Goal: Task Accomplishment & Management: Manage account settings

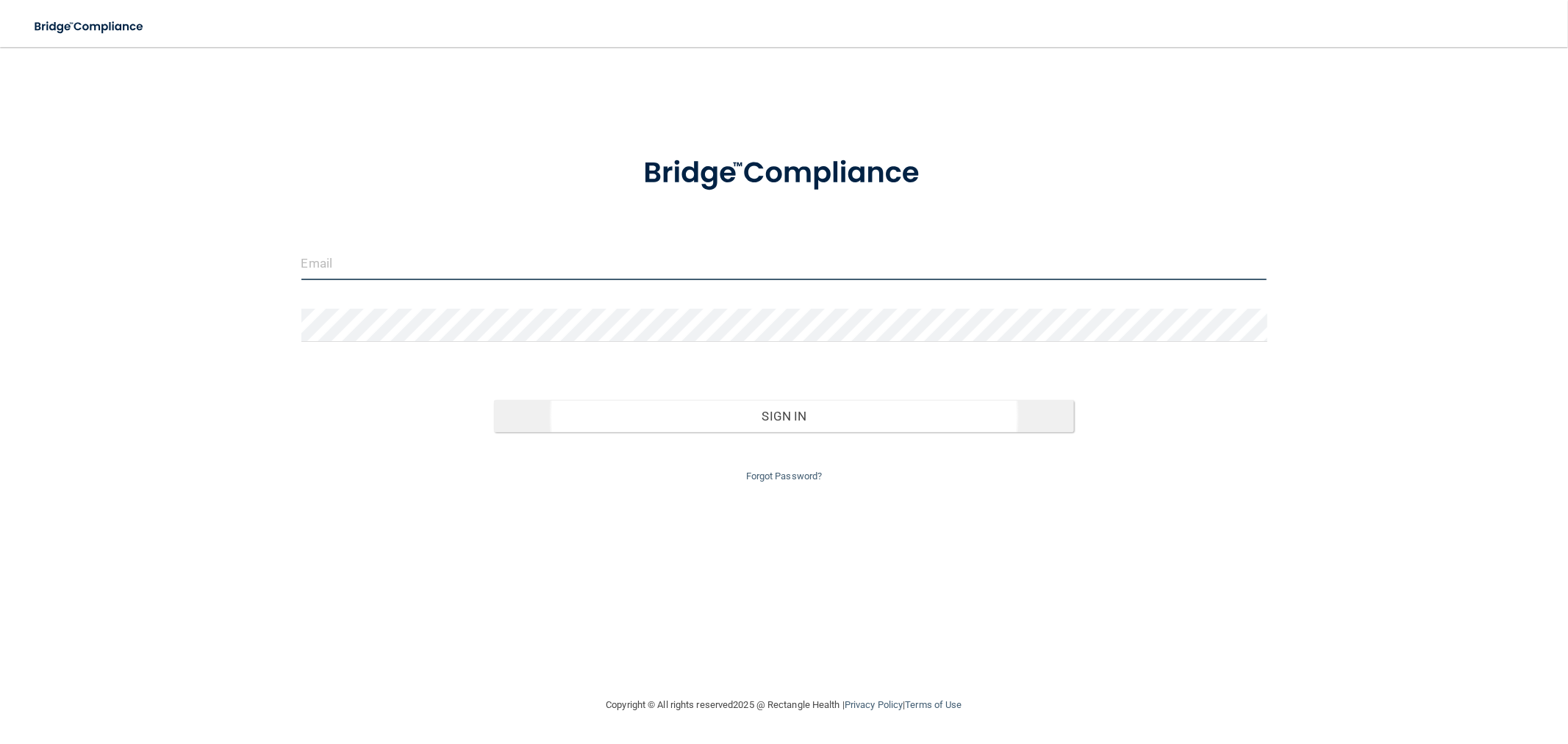
type input "[EMAIL_ADDRESS][DOMAIN_NAME]"
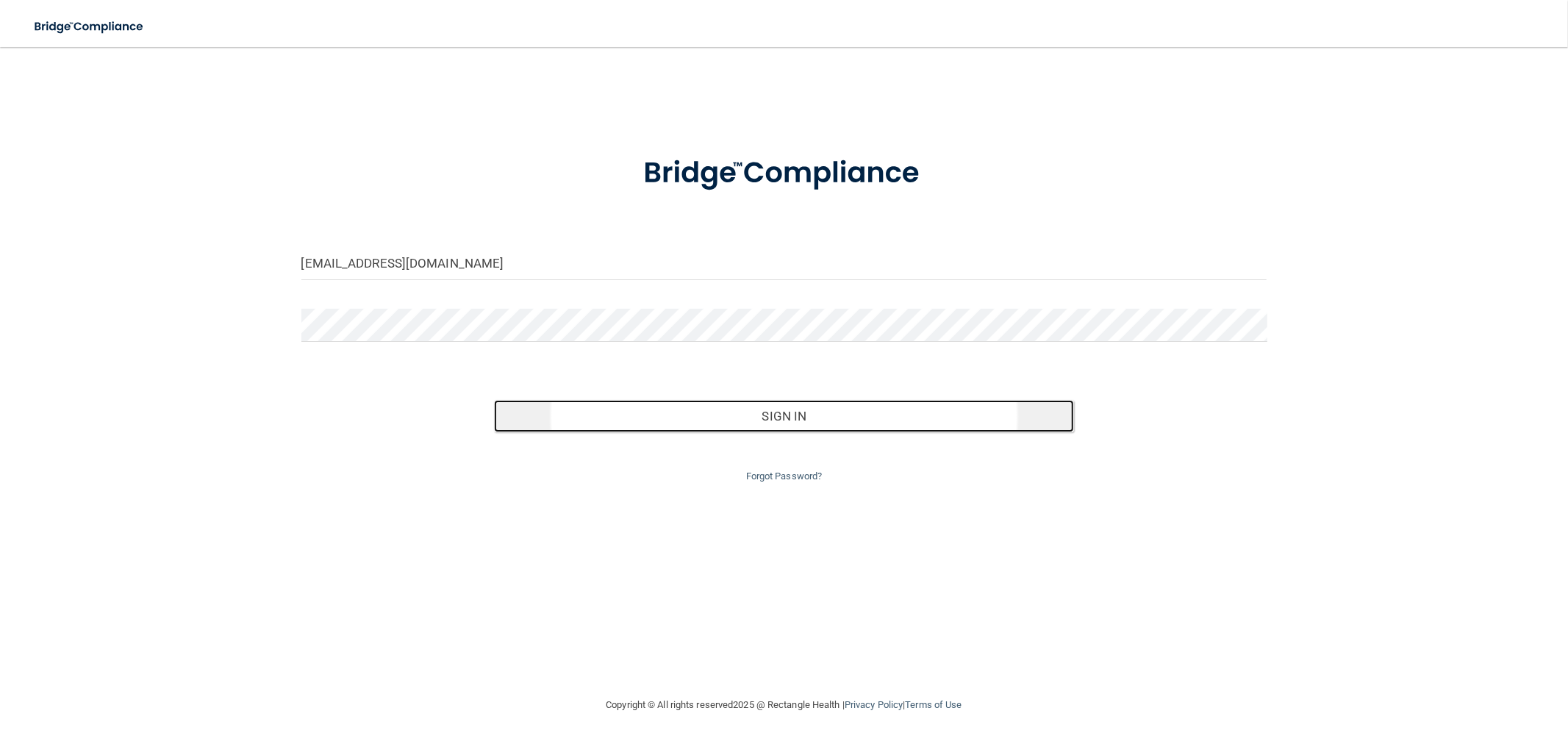
click at [673, 422] on button "Sign In" at bounding box center [784, 416] width 579 height 32
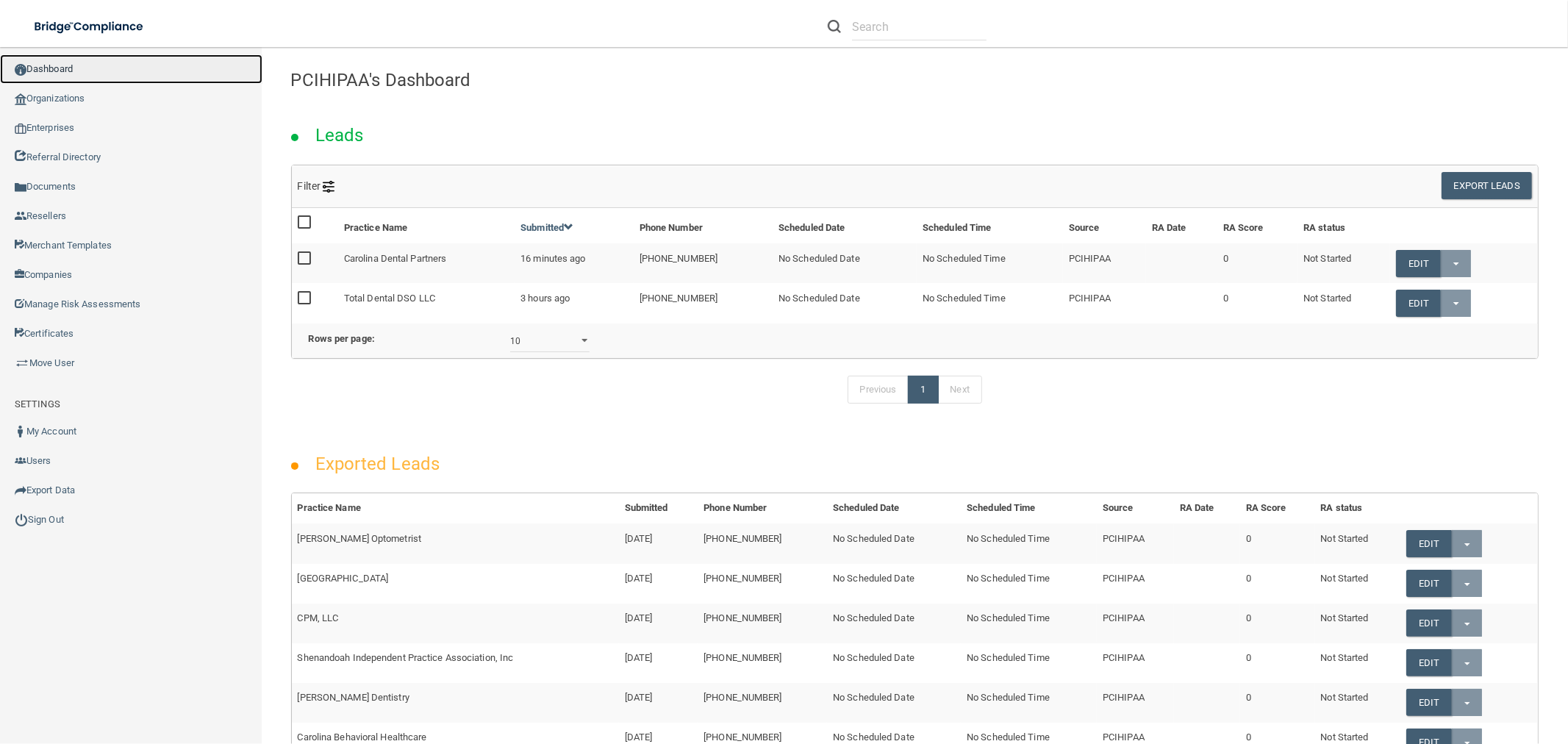
click at [101, 83] on link "Dashboard" at bounding box center [131, 68] width 262 height 29
click at [100, 85] on link "Organizations" at bounding box center [131, 98] width 262 height 29
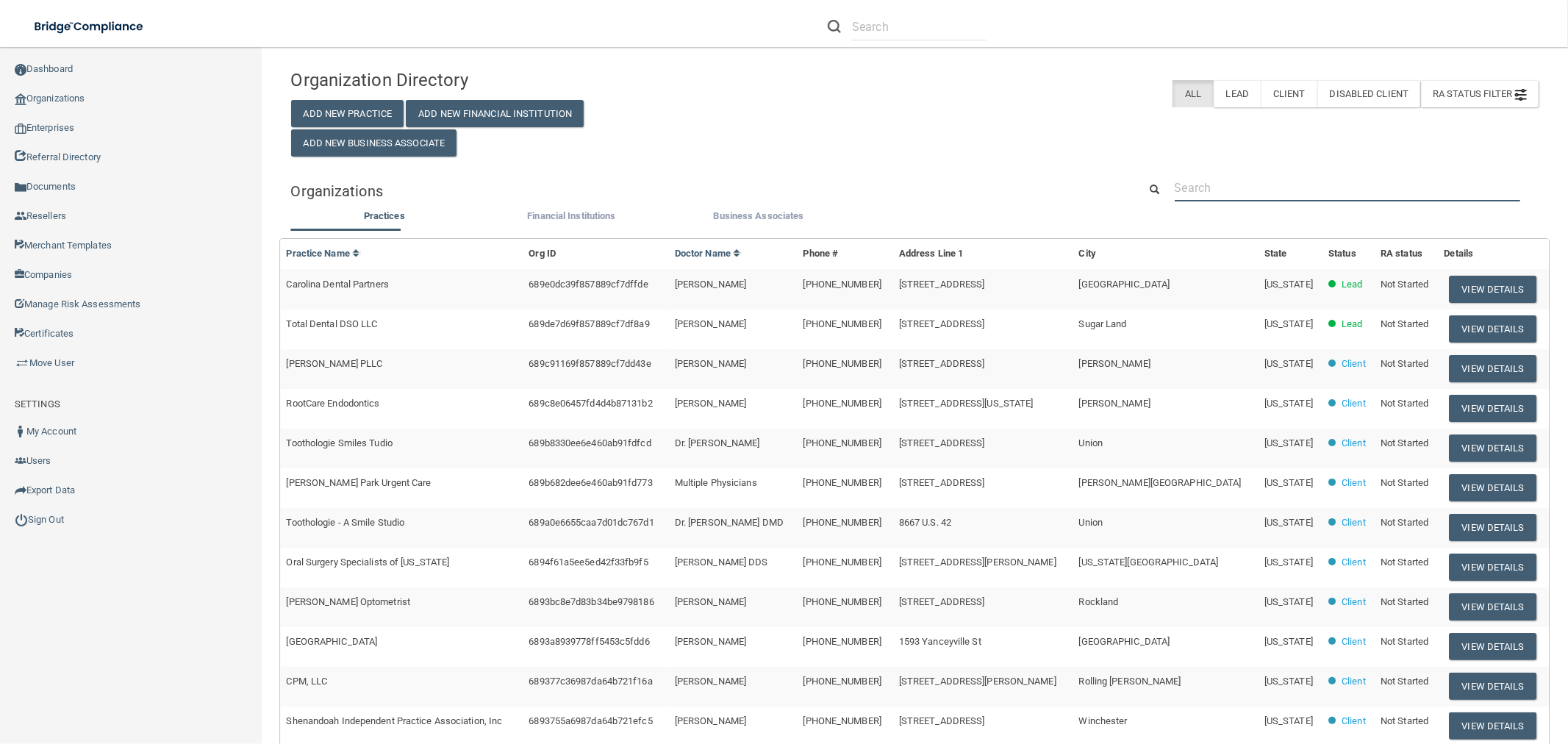
click at [1290, 200] on input "text" at bounding box center [1347, 188] width 346 height 28
paste input "Alamont Dental Associates, P.C."
type input "Alamont Dental Associates, P.C."
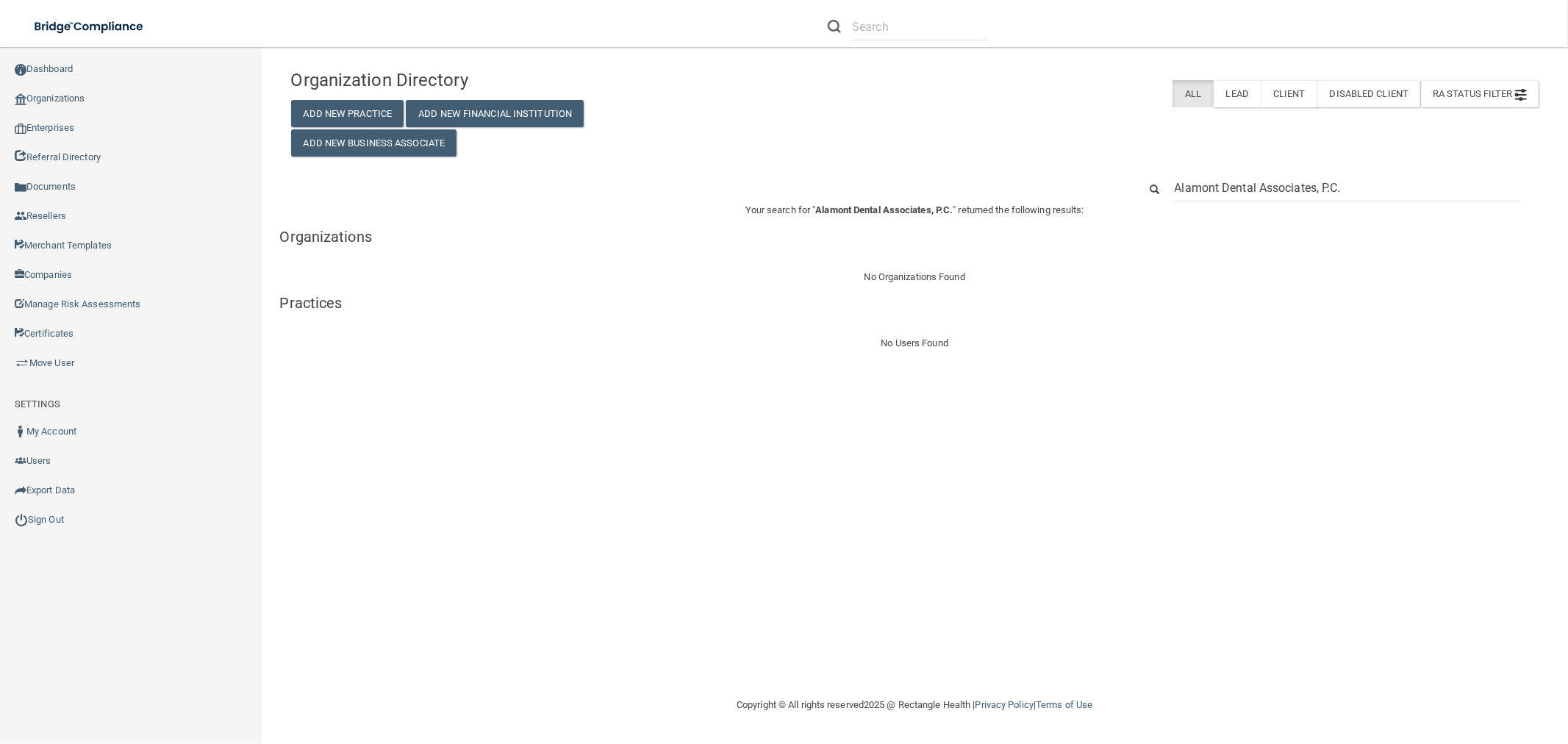
drag, startPoint x: 1314, startPoint y: 193, endPoint x: 1396, endPoint y: 194, distance: 82.0
click at [1396, 194] on input "Alamont Dental Associates, P.C." at bounding box center [1347, 188] width 346 height 28
type input "Alamont Dental Associate"
paste input "[PHONE_NUMBER]"
drag, startPoint x: 1321, startPoint y: 180, endPoint x: 1206, endPoint y: 186, distance: 115.2
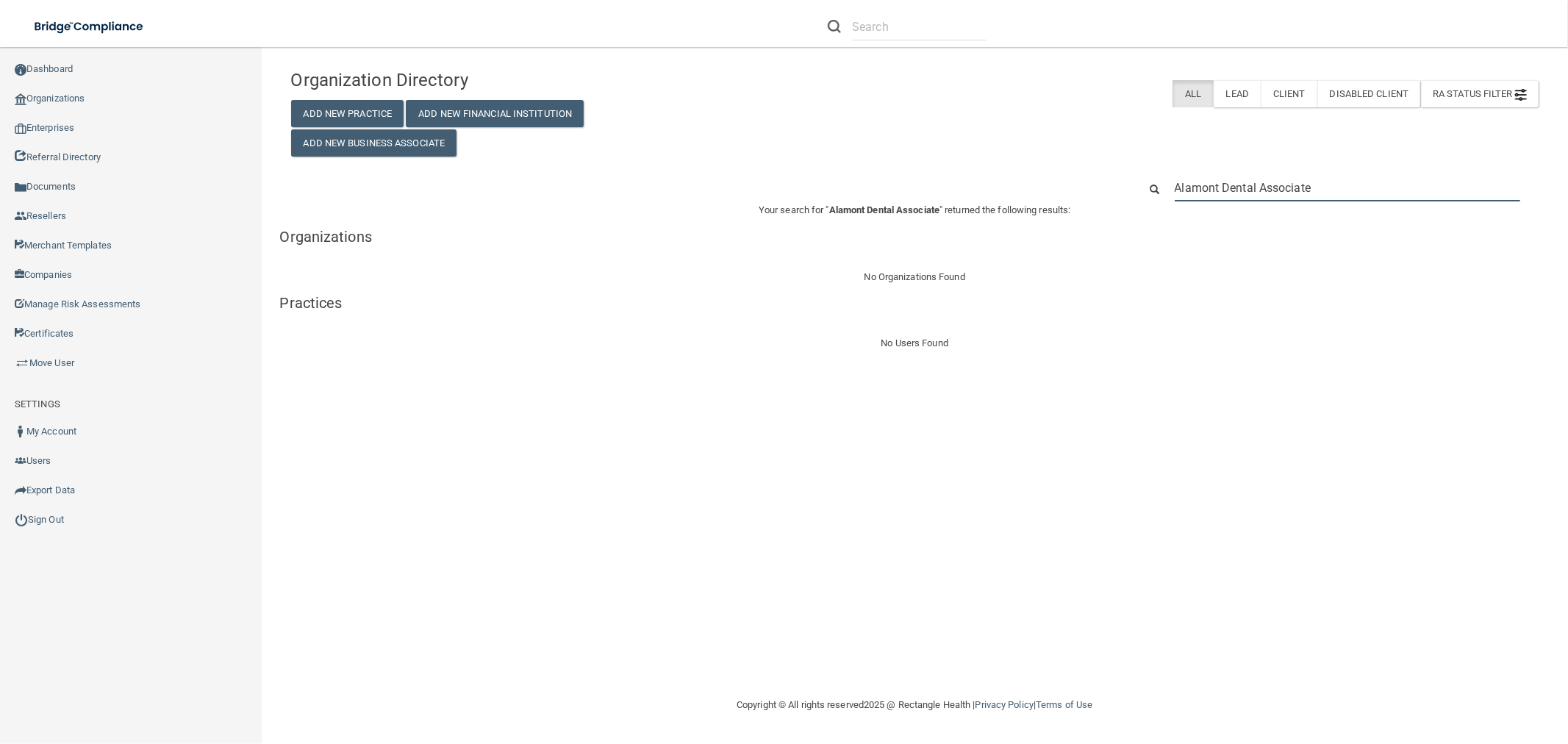
click at [1206, 186] on input "Alamont Dental Associate" at bounding box center [1347, 188] width 346 height 28
drag, startPoint x: 1307, startPoint y: 180, endPoint x: 1171, endPoint y: 199, distance: 137.3
click at [1171, 199] on div "Alamo(423) 968-4422" at bounding box center [1348, 188] width 368 height 28
paste input "text"
type input "[PHONE_NUMBER]"
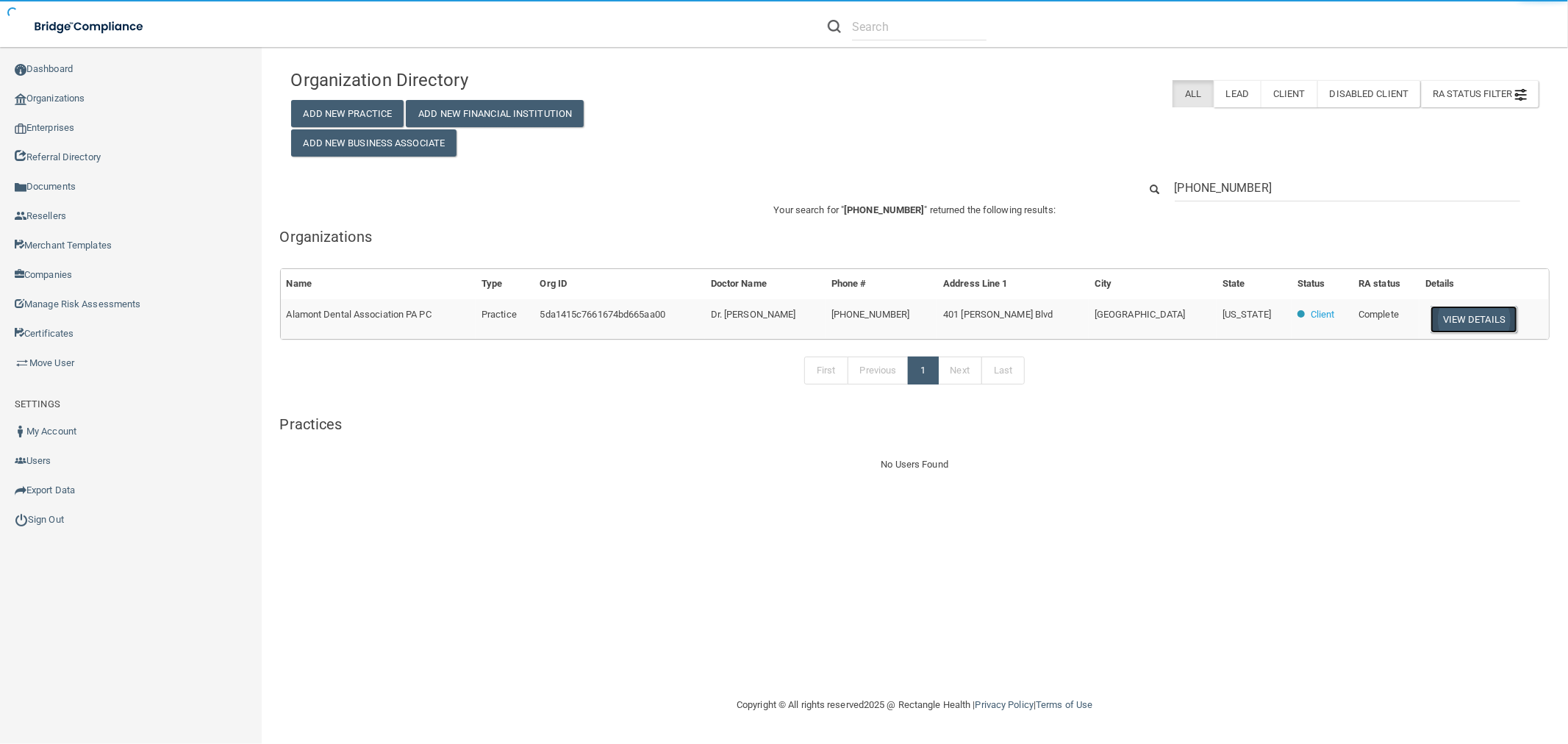
click at [1437, 322] on button "View Details" at bounding box center [1474, 319] width 87 height 28
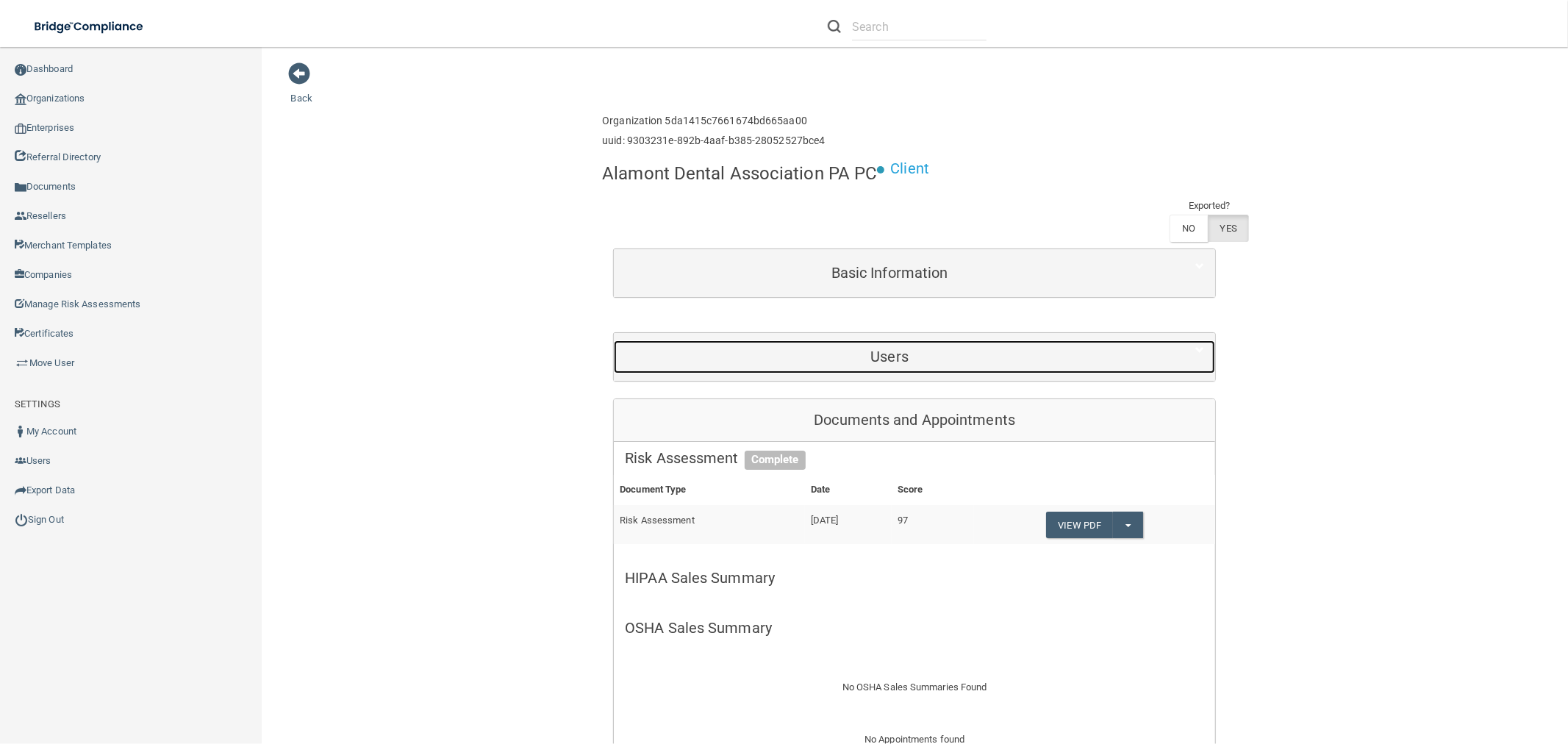
click at [959, 357] on h5 "Users" at bounding box center [889, 356] width 529 height 16
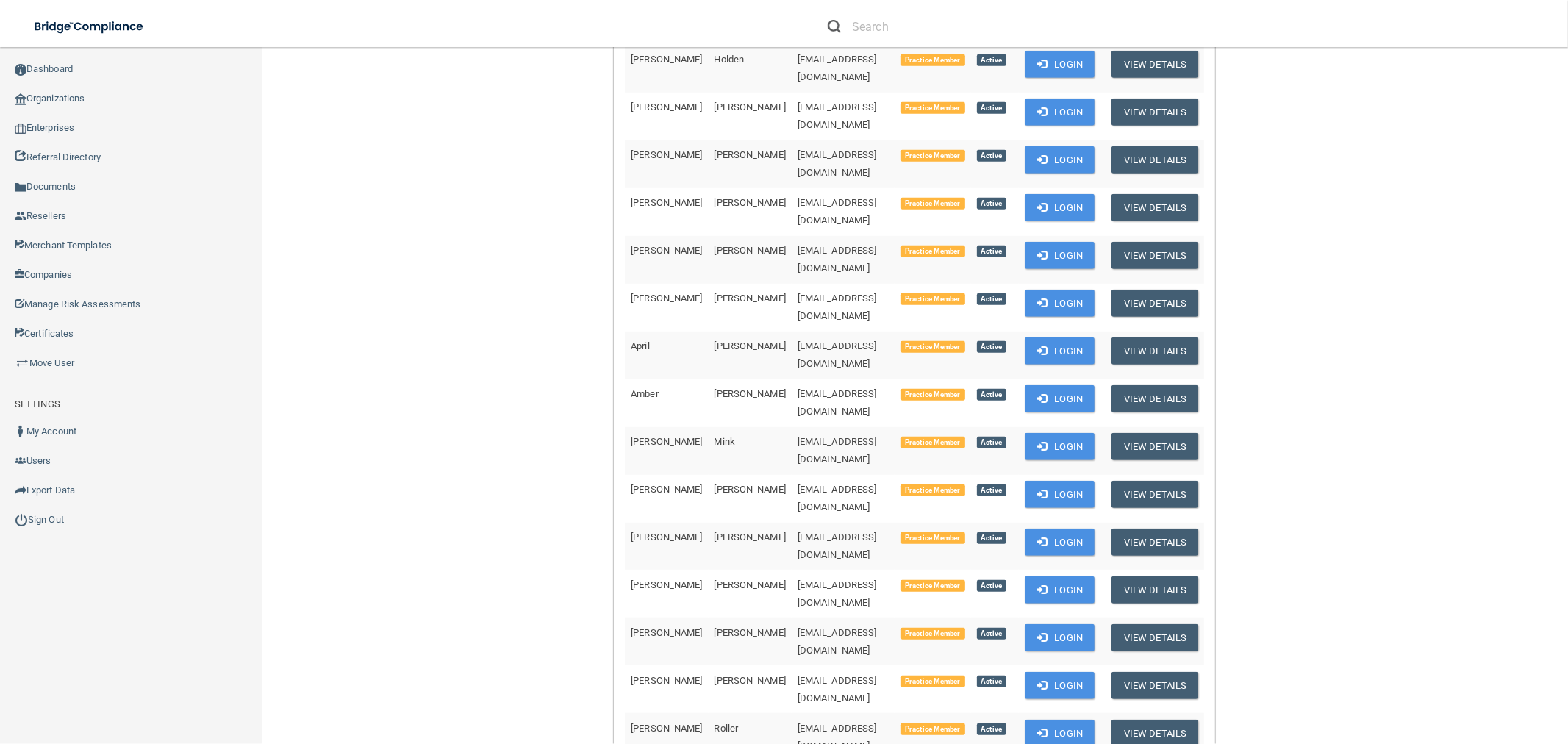
scroll to position [817, 0]
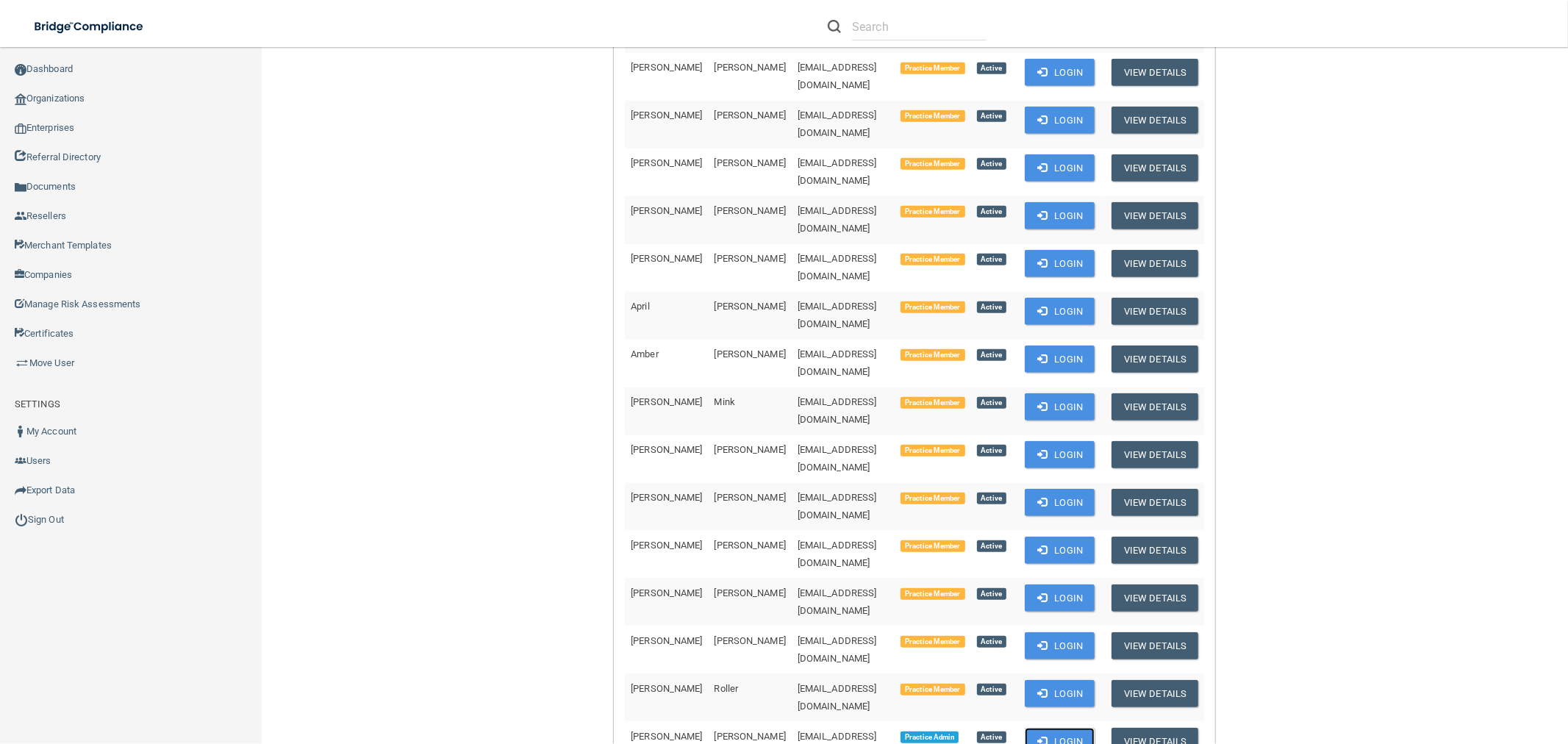
click at [1078, 728] on button "Login" at bounding box center [1060, 741] width 70 height 28
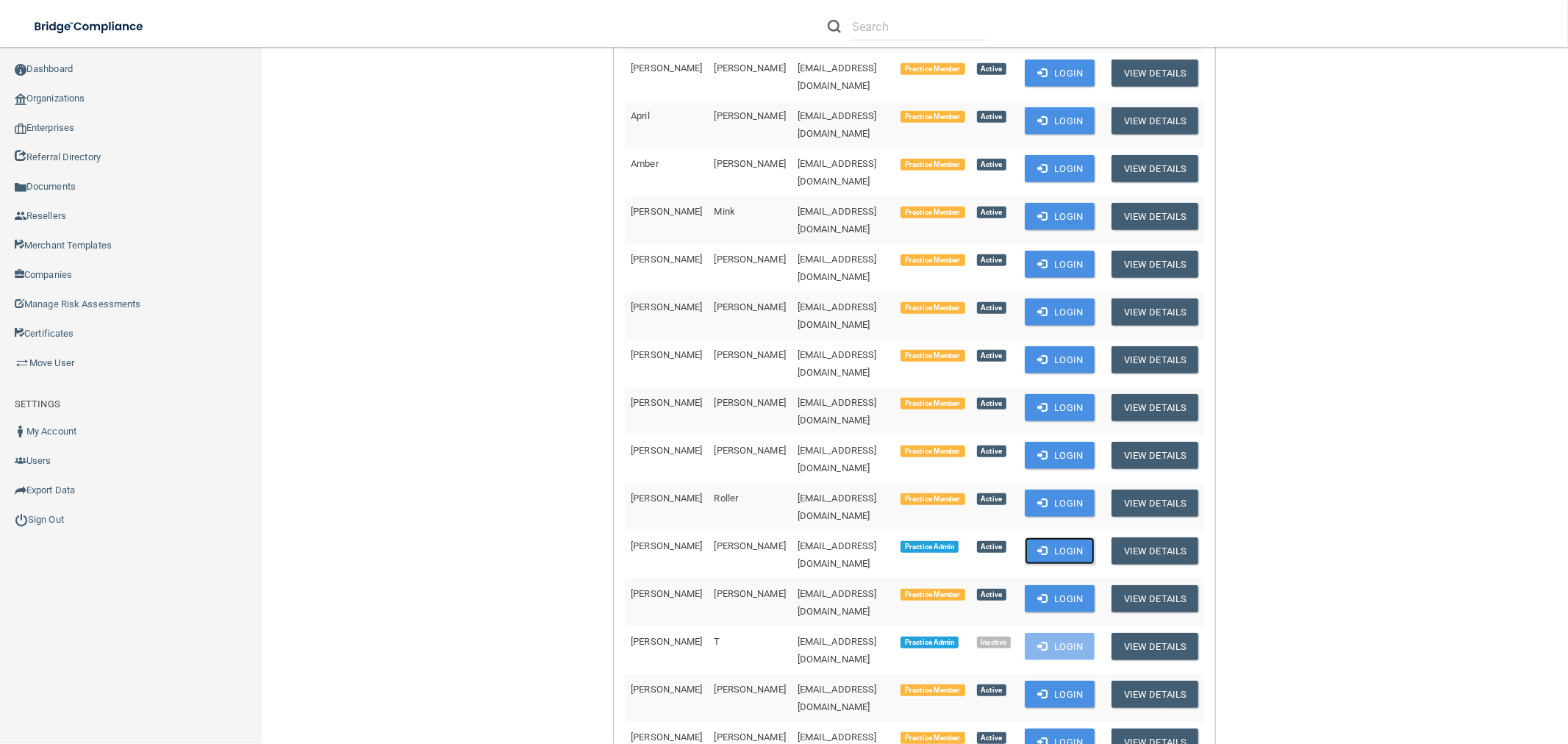
scroll to position [1062, 0]
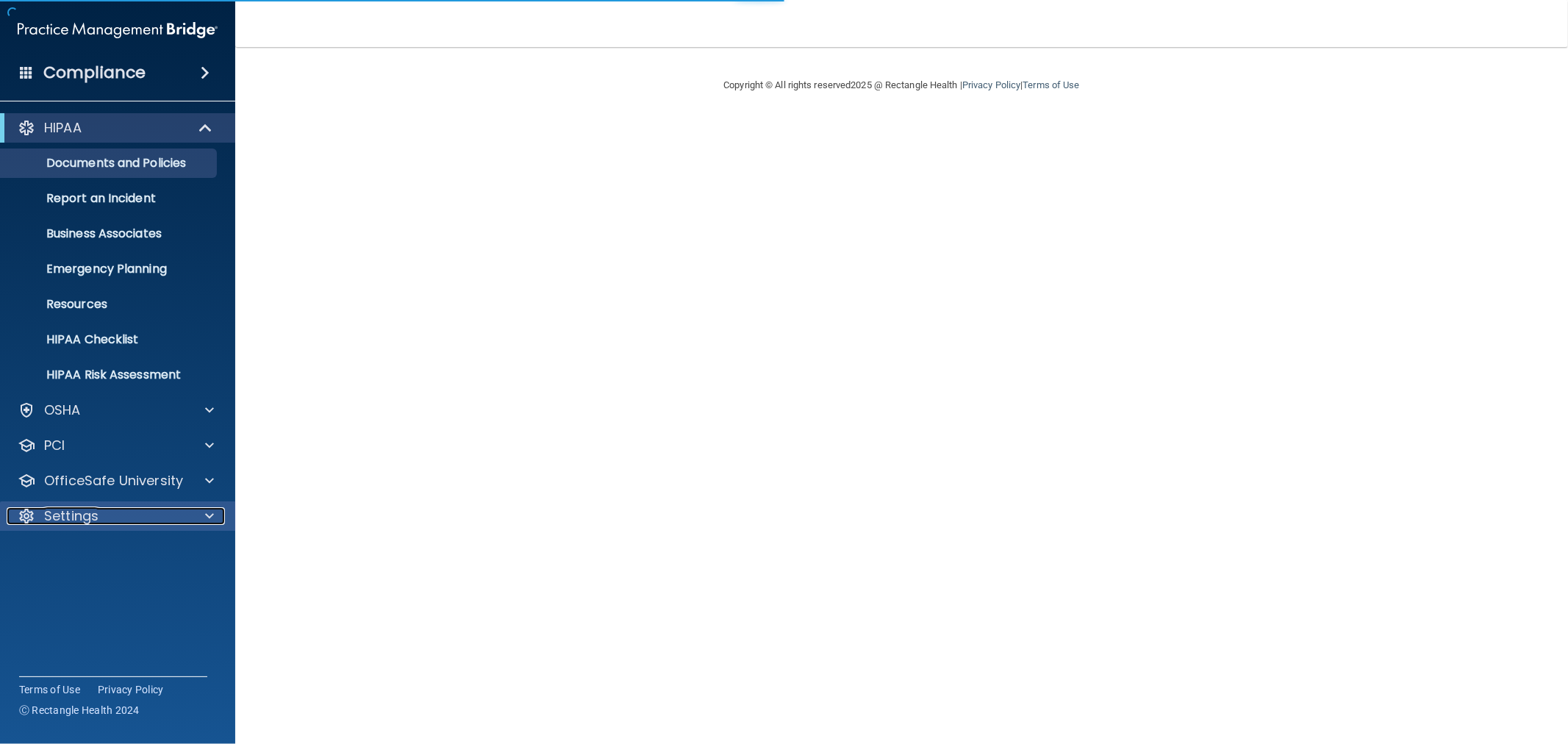
click at [101, 514] on div "Settings" at bounding box center [97, 516] width 182 height 18
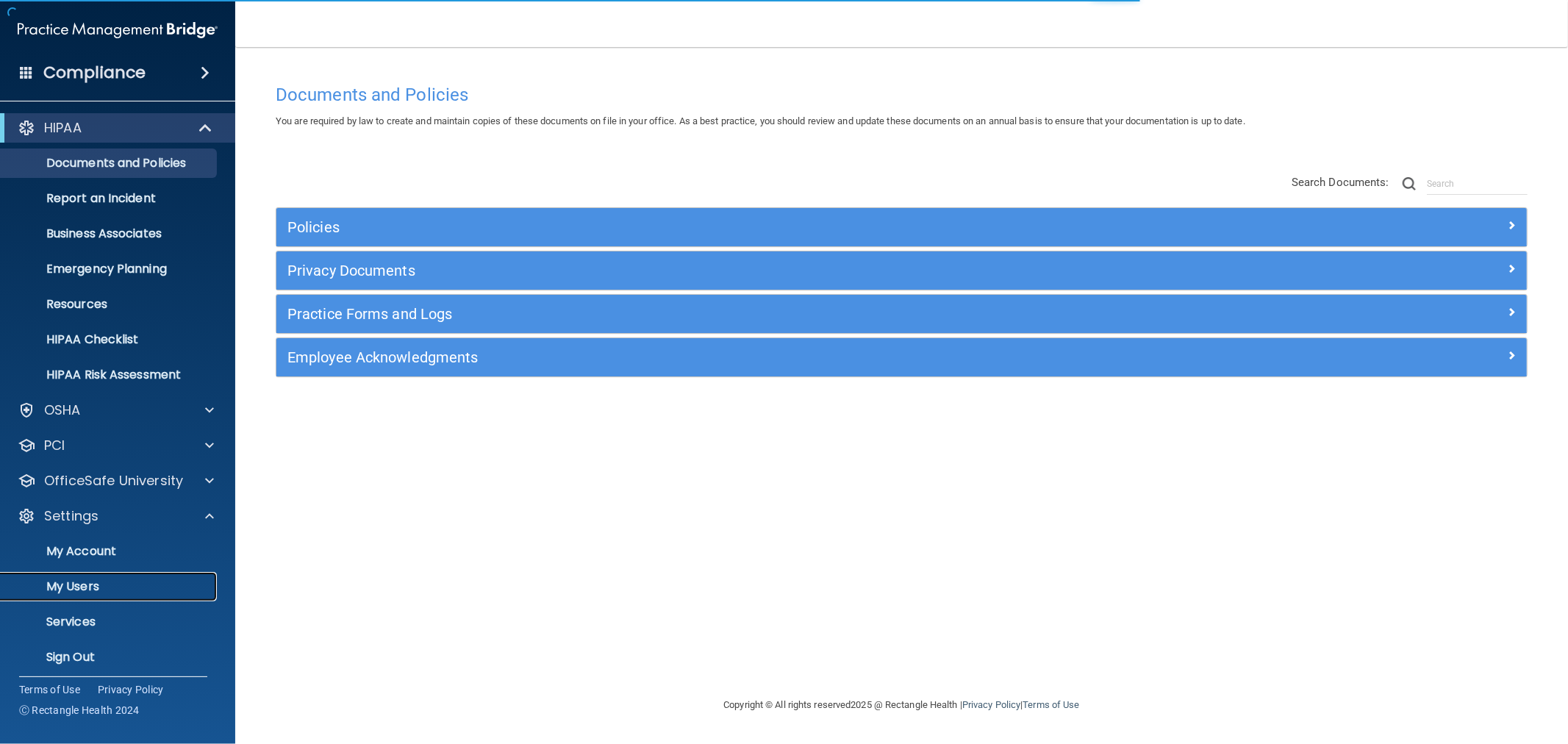
click at [94, 580] on p "My Users" at bounding box center [110, 587] width 201 height 15
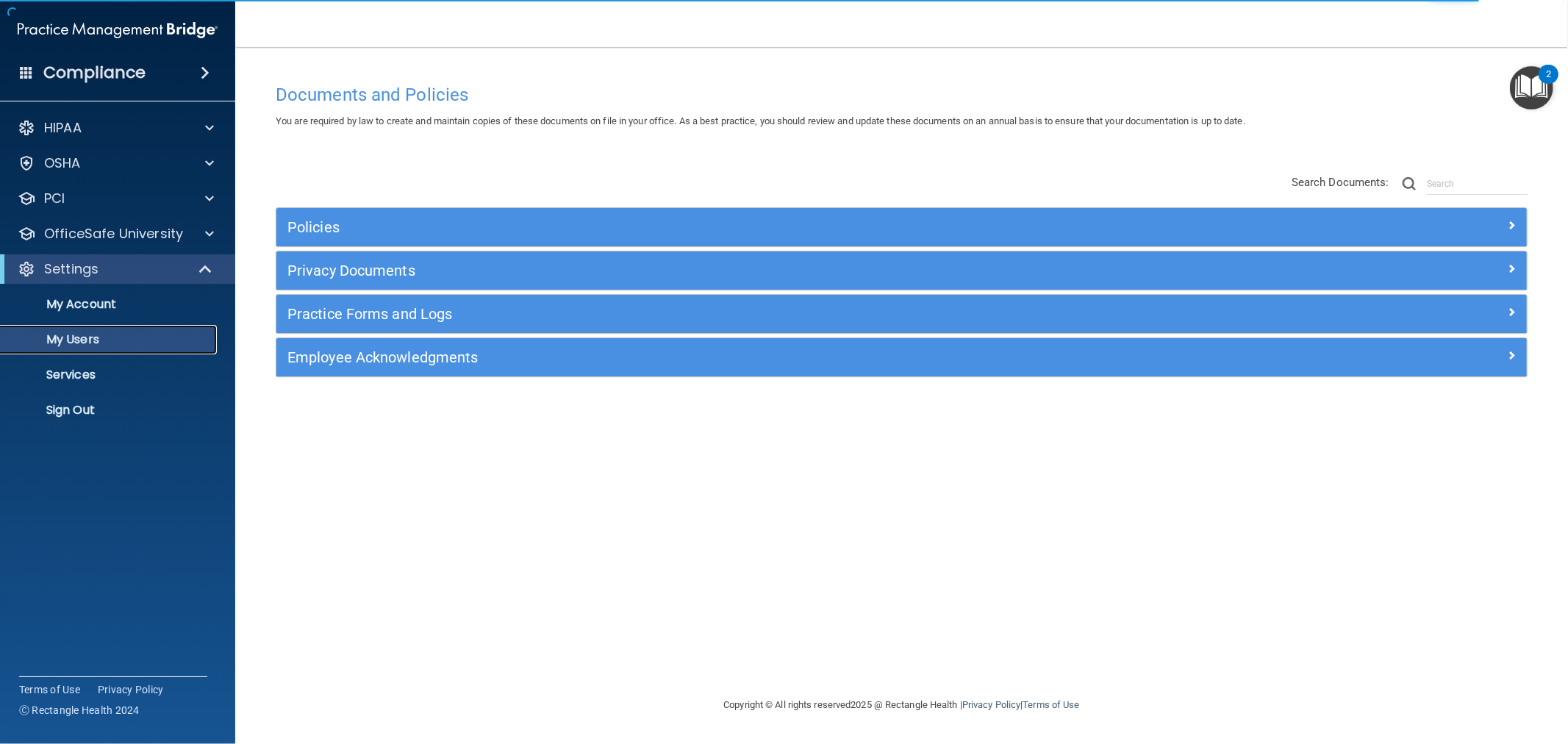
select select "20"
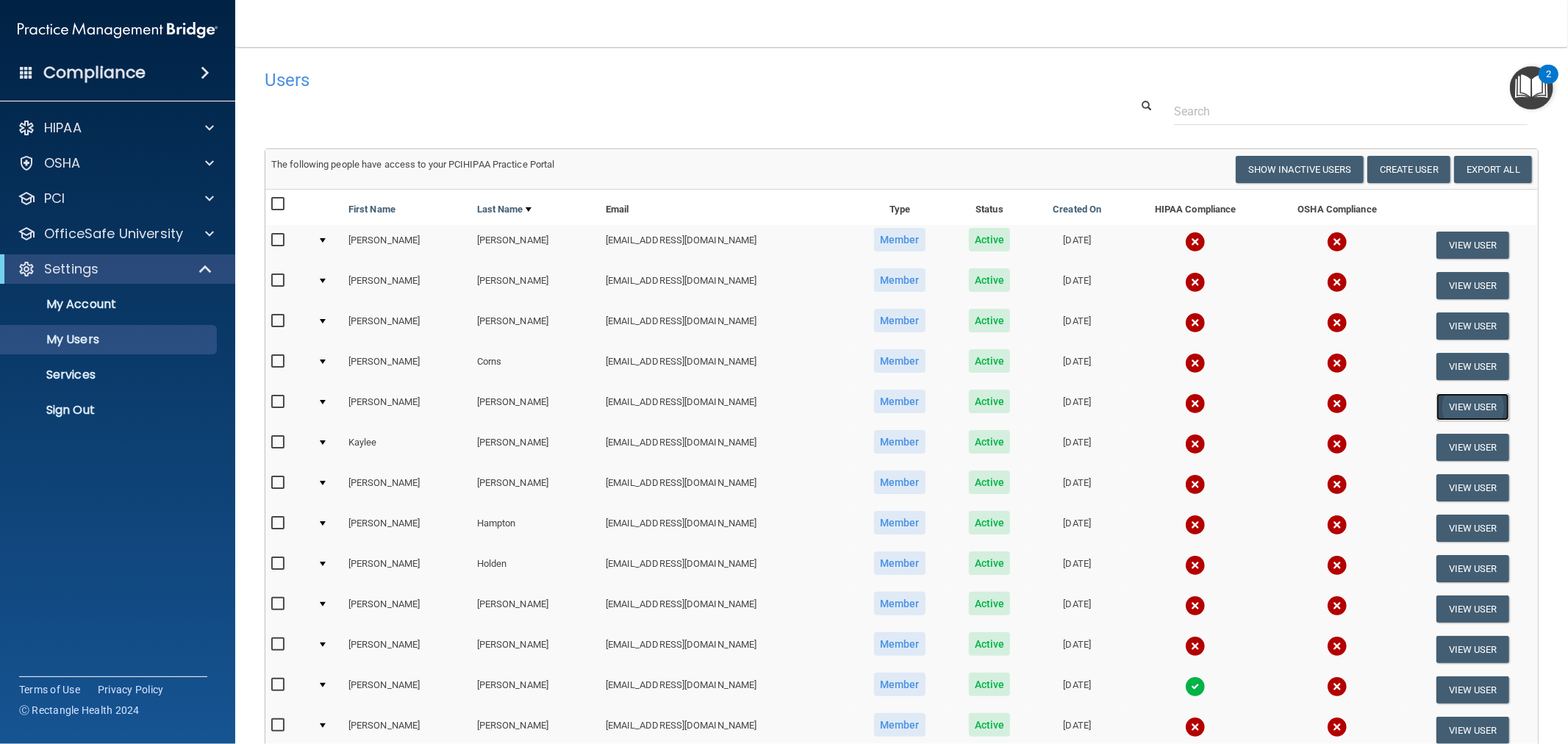
click at [1447, 403] on button "View User" at bounding box center [1473, 407] width 73 height 28
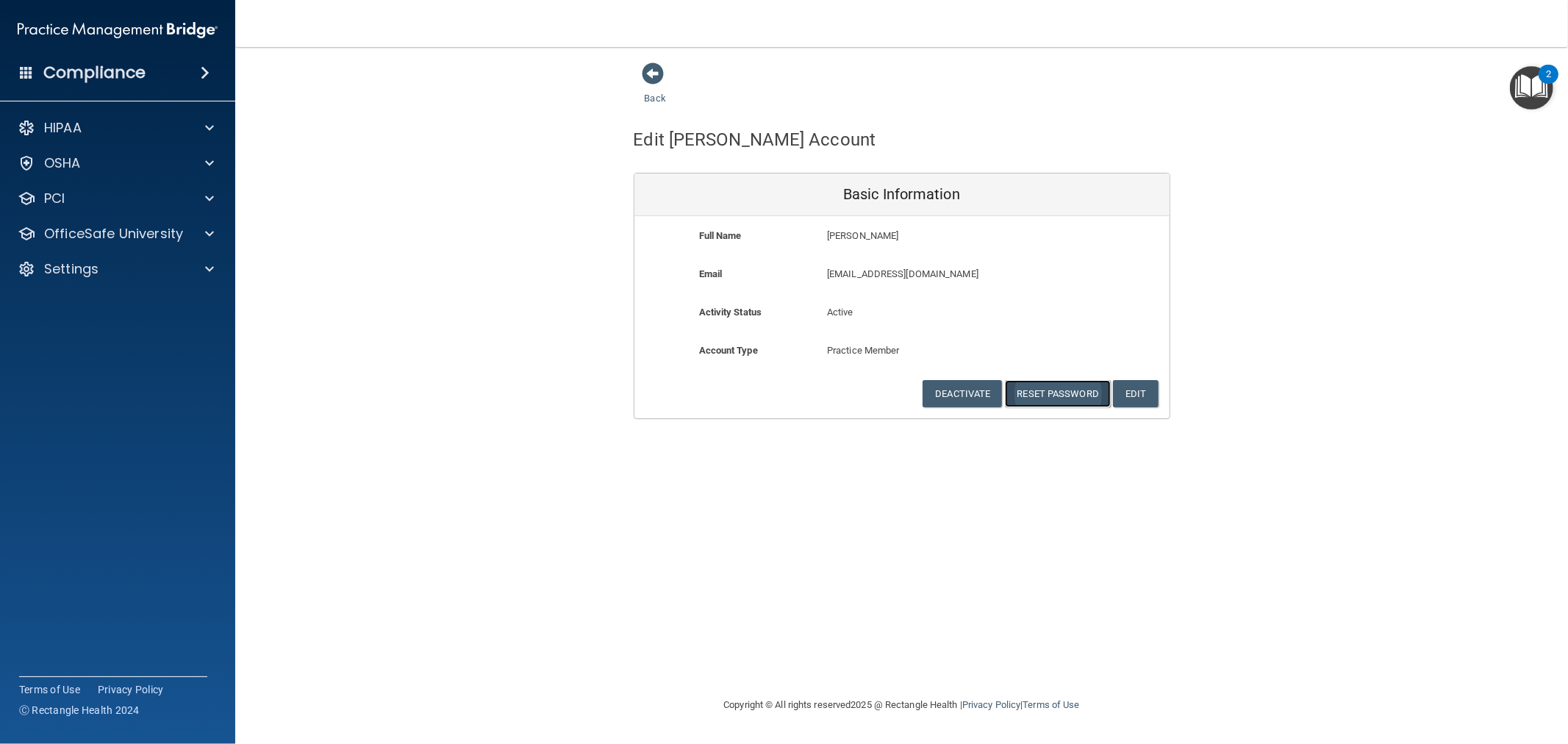
click at [1042, 380] on button "Reset Password" at bounding box center [1057, 394] width 106 height 28
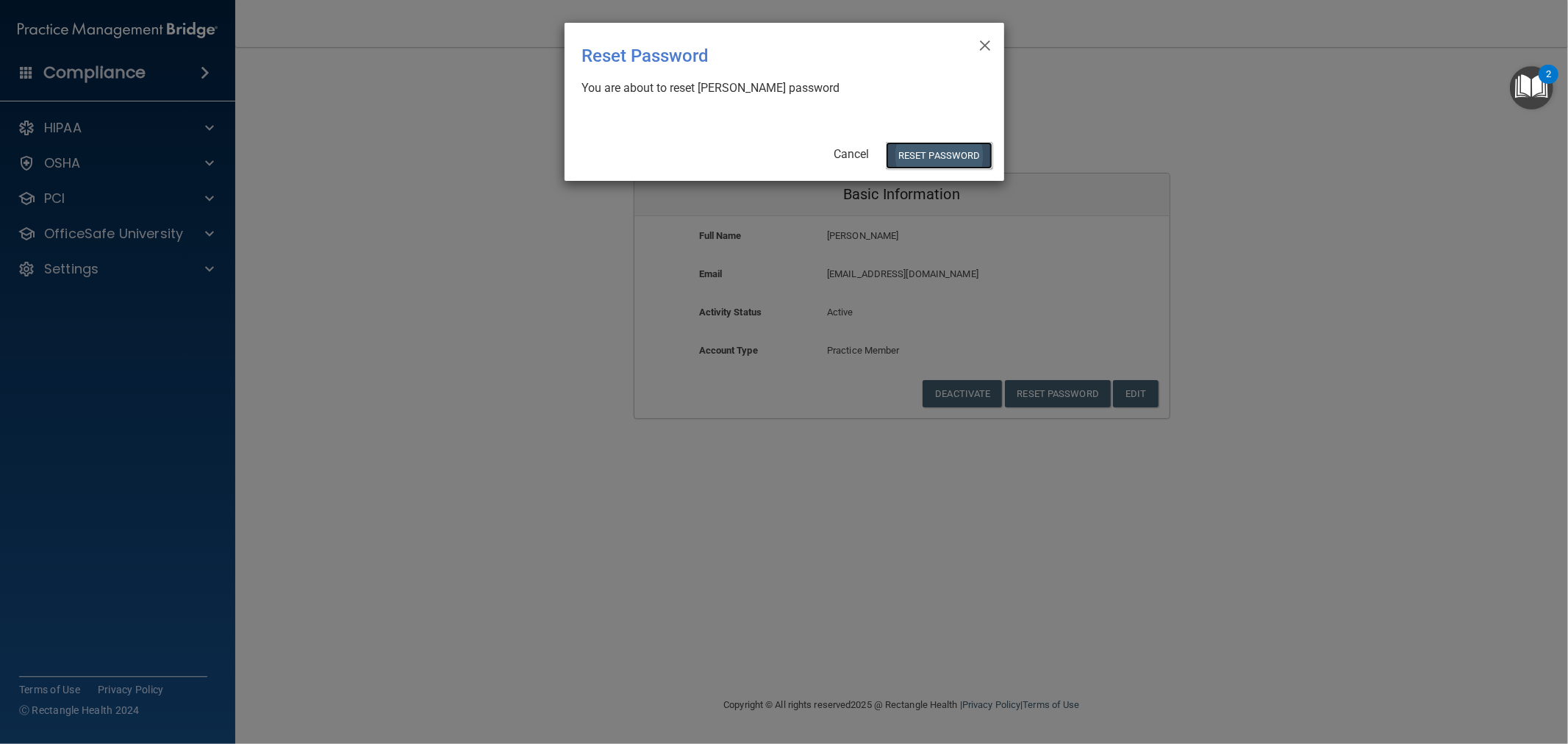
click at [945, 156] on button "Reset Password" at bounding box center [938, 156] width 106 height 28
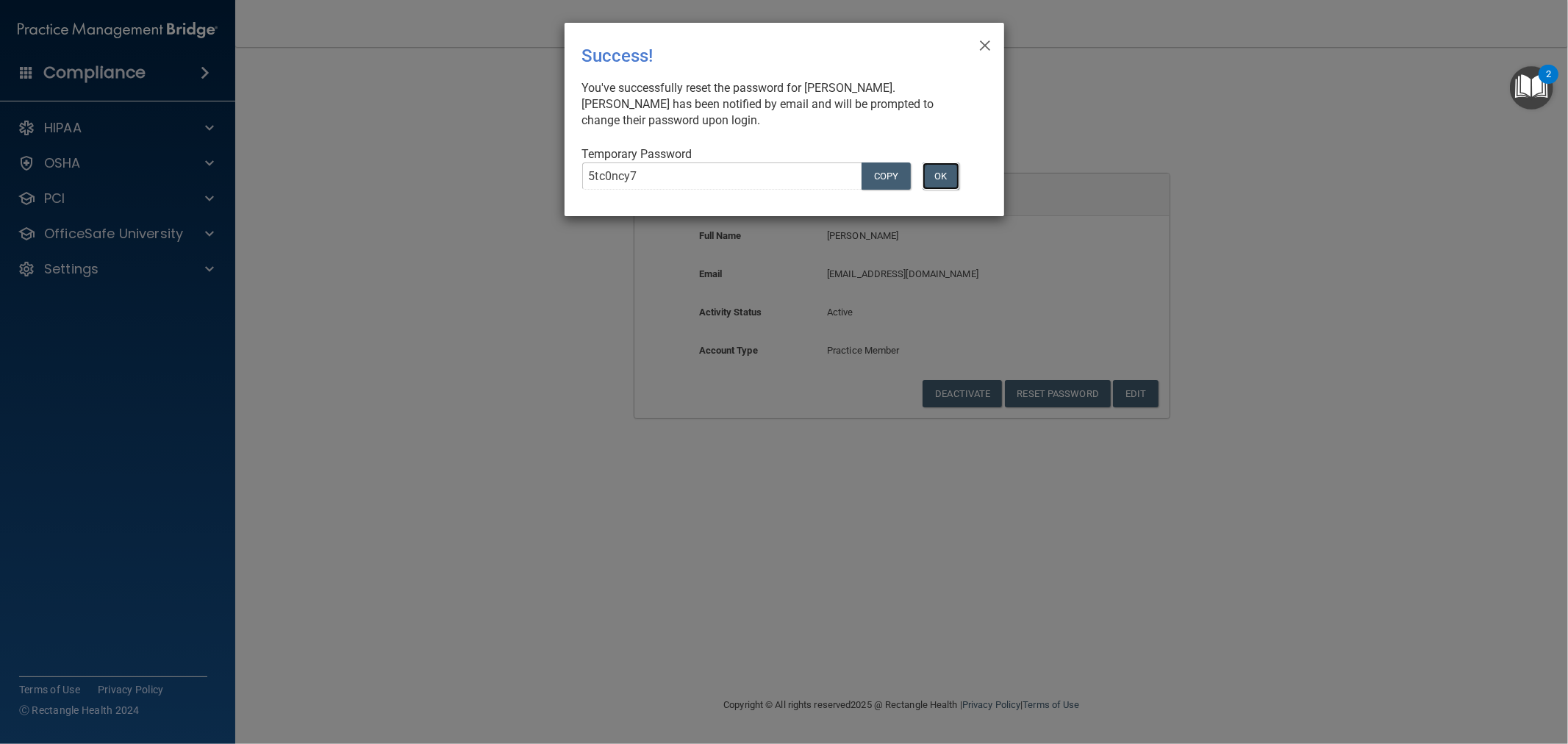
click at [942, 167] on button "OK" at bounding box center [941, 176] width 36 height 28
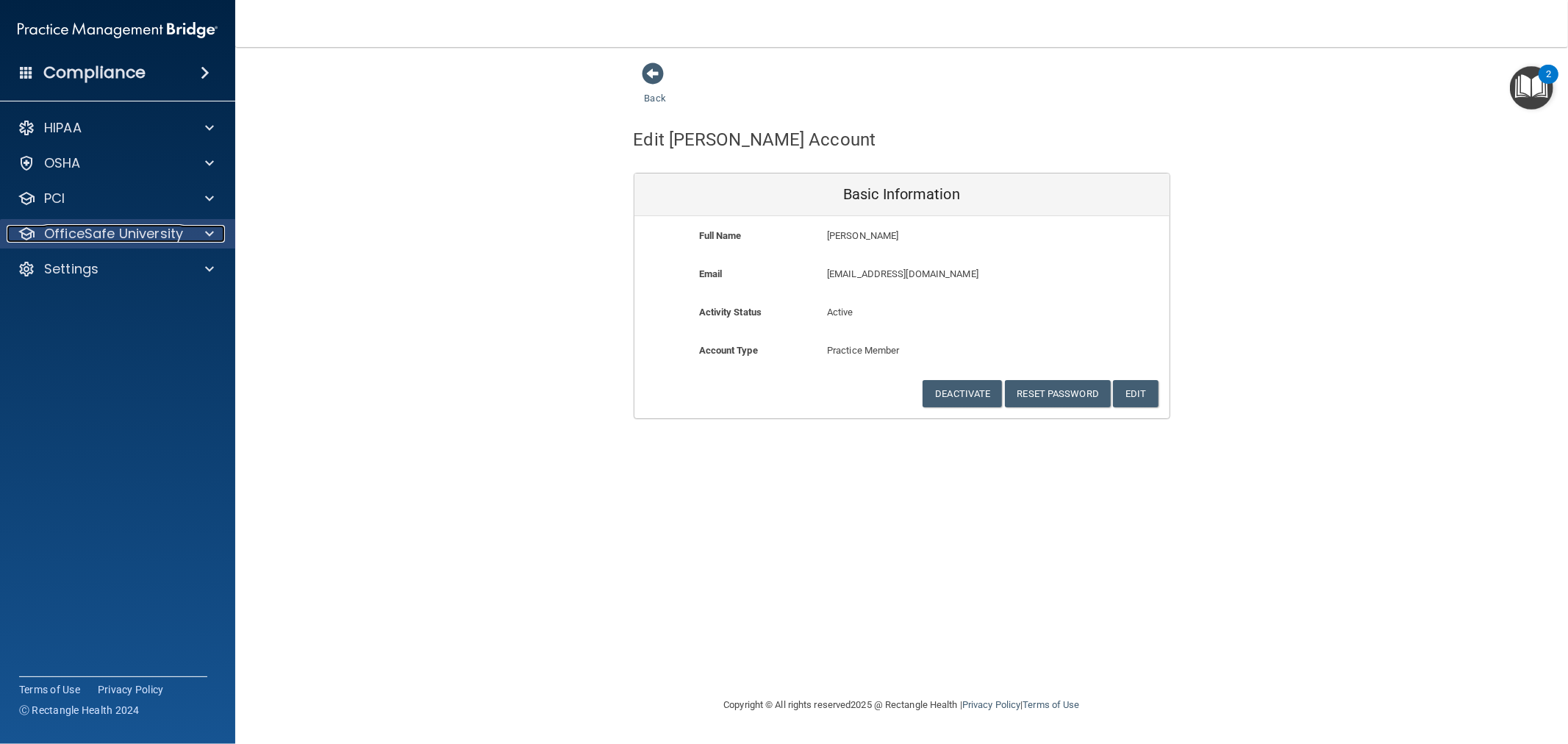
click at [89, 236] on p "OfficeSafe University" at bounding box center [114, 234] width 139 height 18
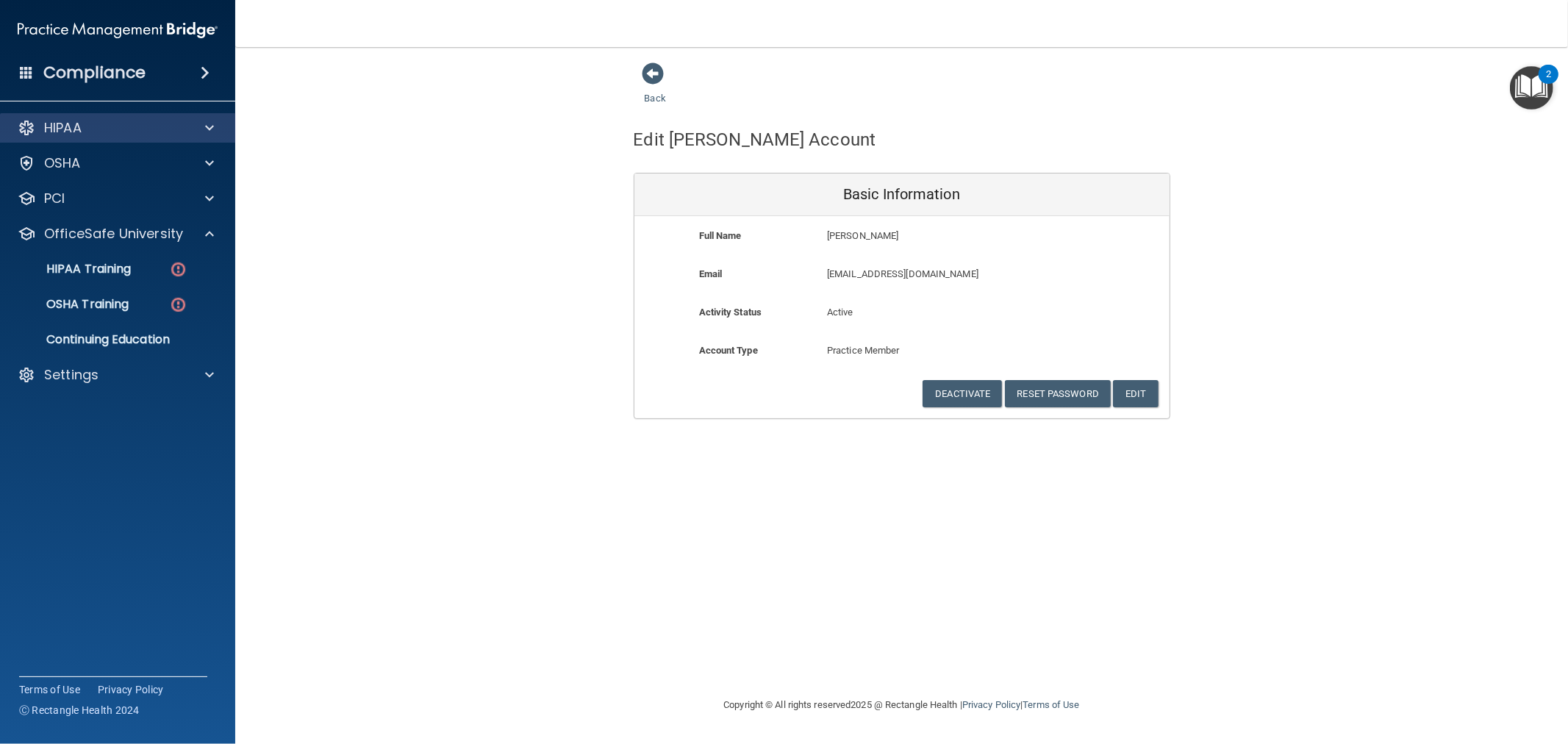
click at [188, 140] on div "HIPAA" at bounding box center [118, 127] width 236 height 29
click at [121, 295] on link "OSHA Training" at bounding box center [100, 304] width 232 height 29
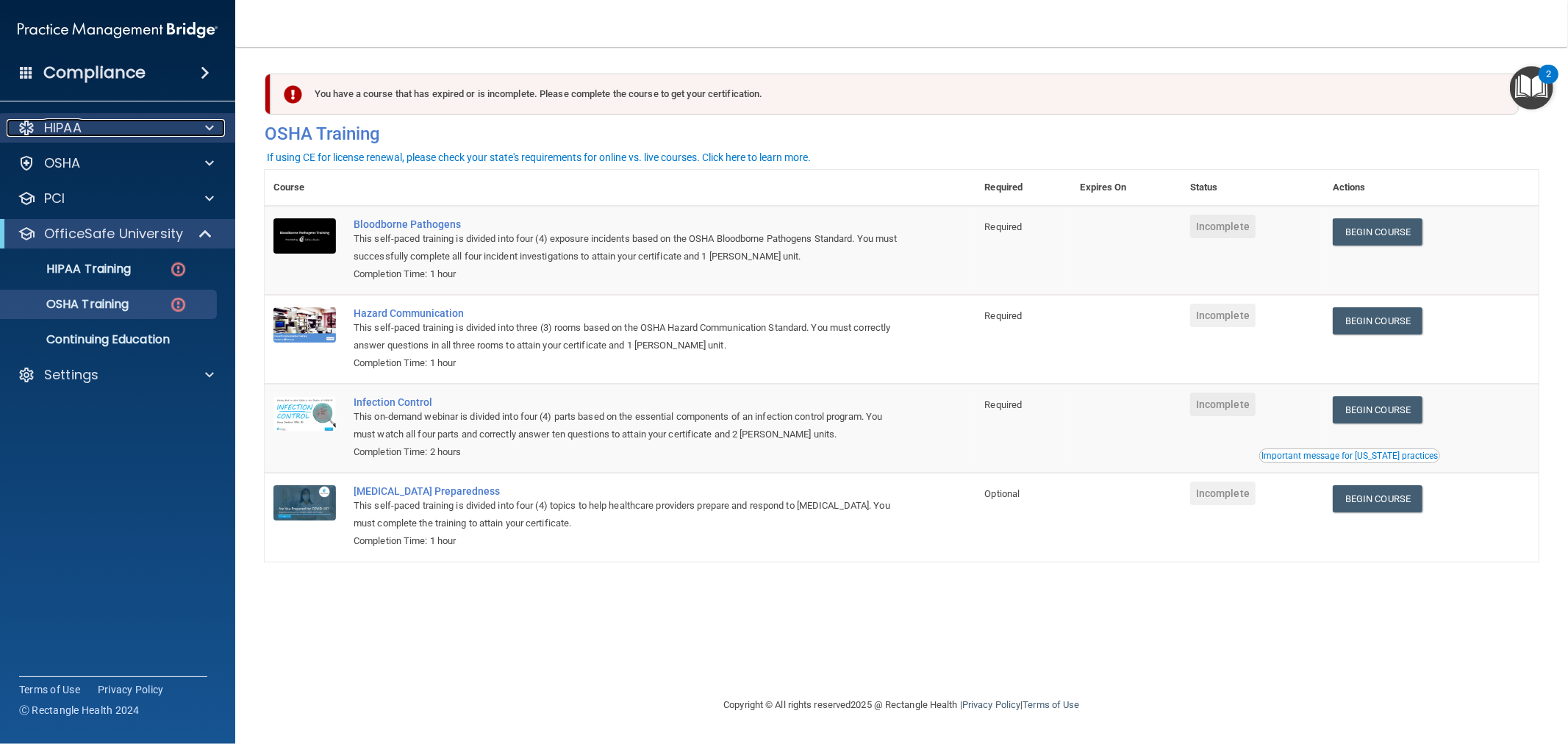
click at [141, 134] on div "HIPAA" at bounding box center [97, 128] width 182 height 18
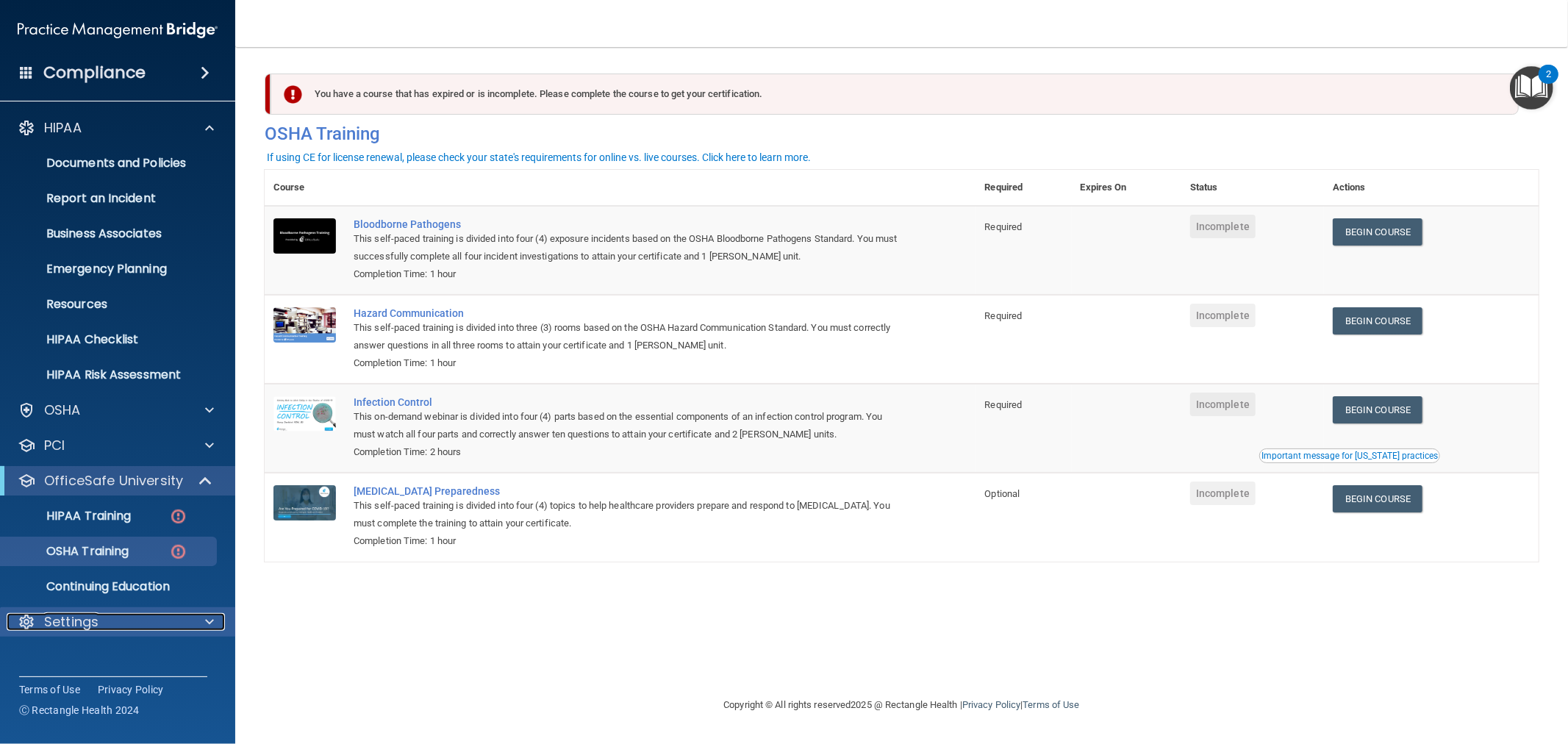
click at [141, 613] on div "Settings" at bounding box center [97, 622] width 182 height 18
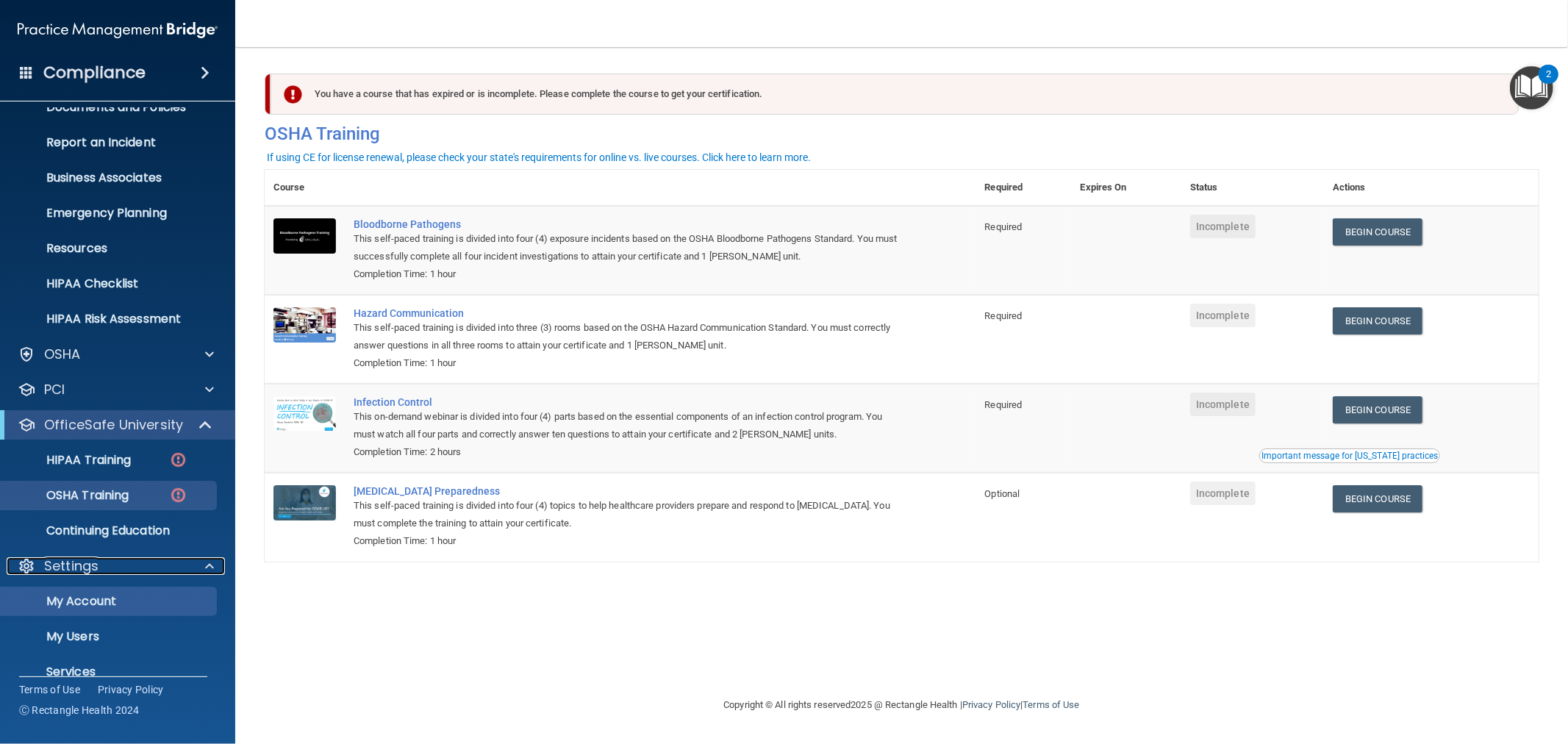
scroll to position [113, 0]
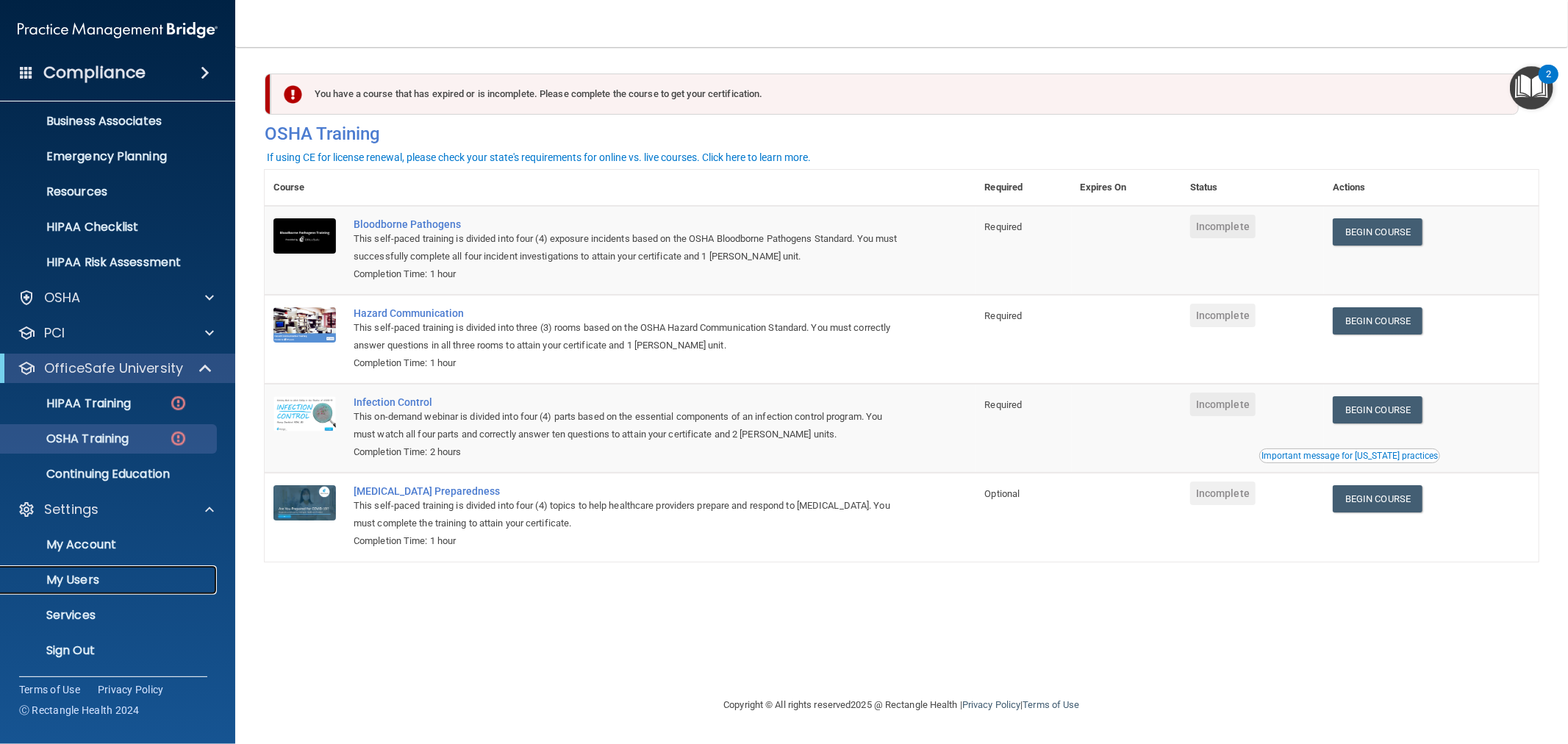
click at [96, 589] on link "My Users" at bounding box center [100, 580] width 232 height 29
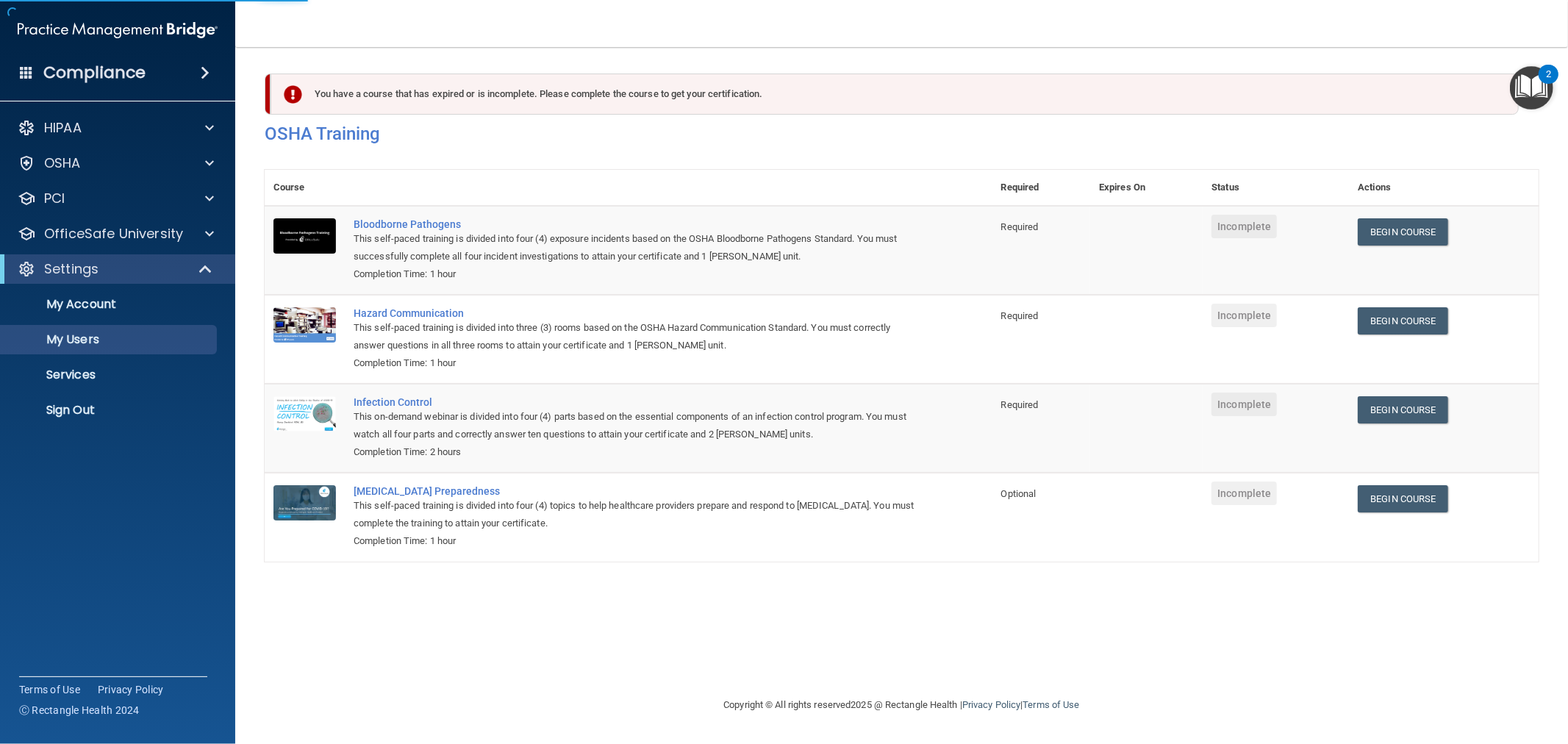
select select "20"
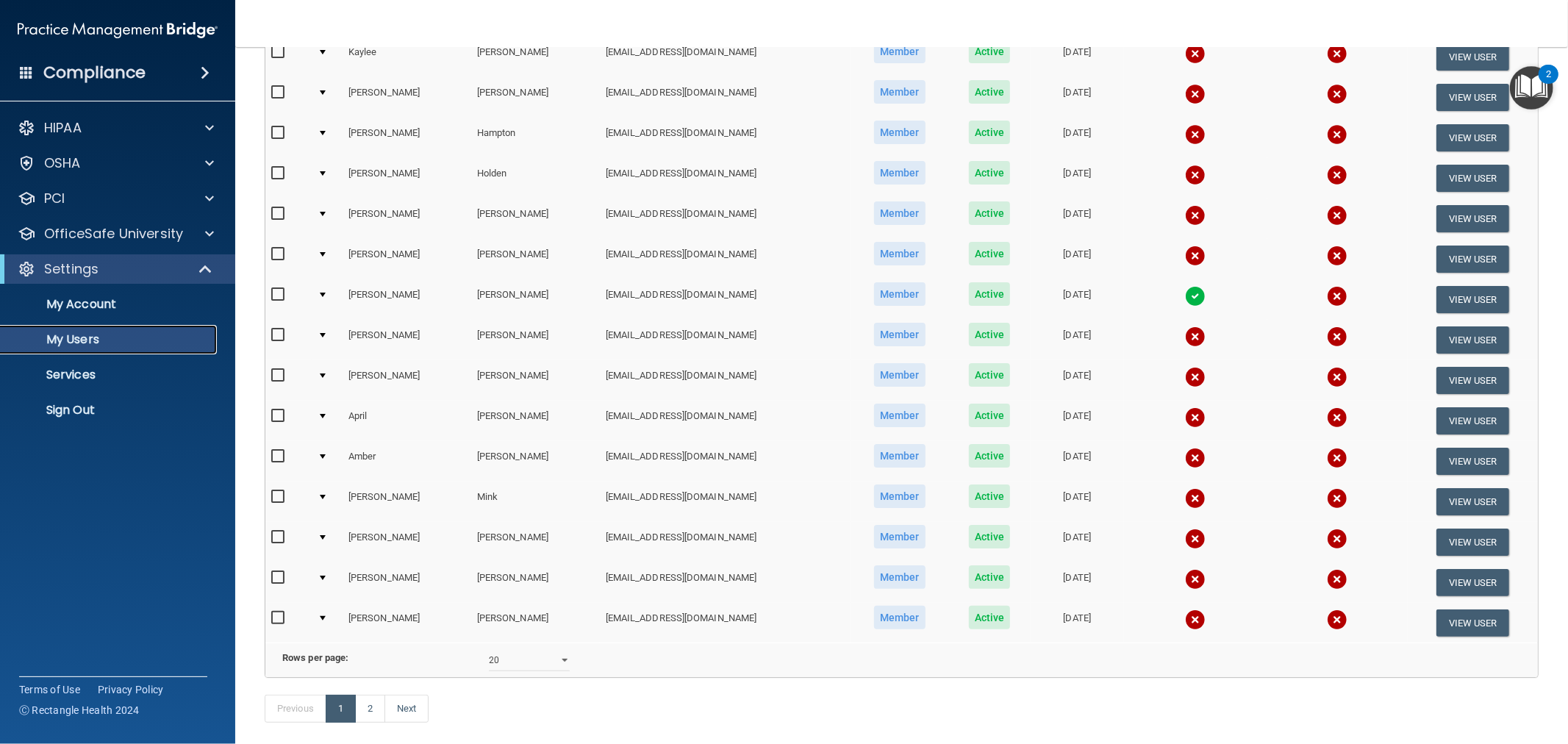
scroll to position [464, 0]
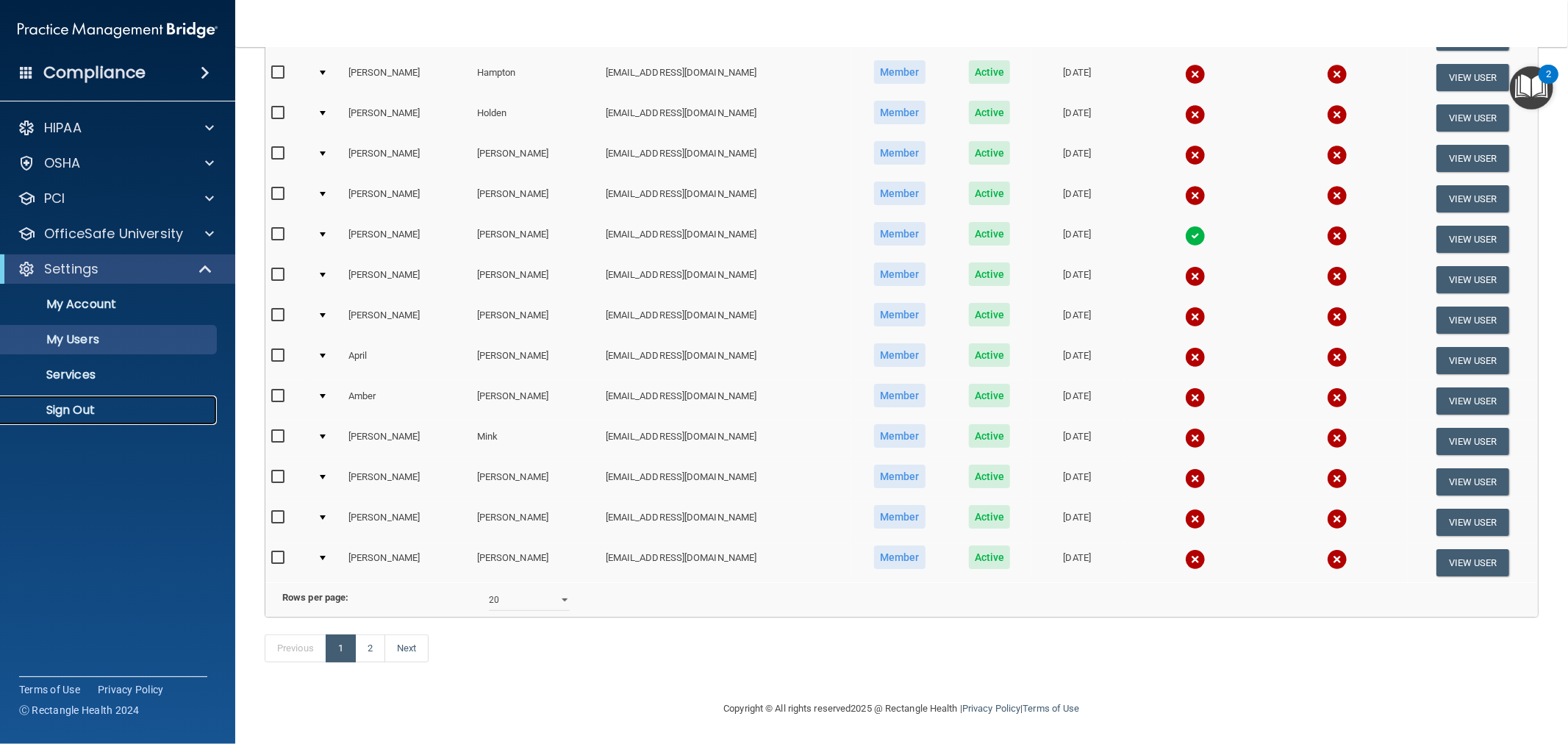
click at [70, 403] on p "Sign Out" at bounding box center [110, 410] width 201 height 15
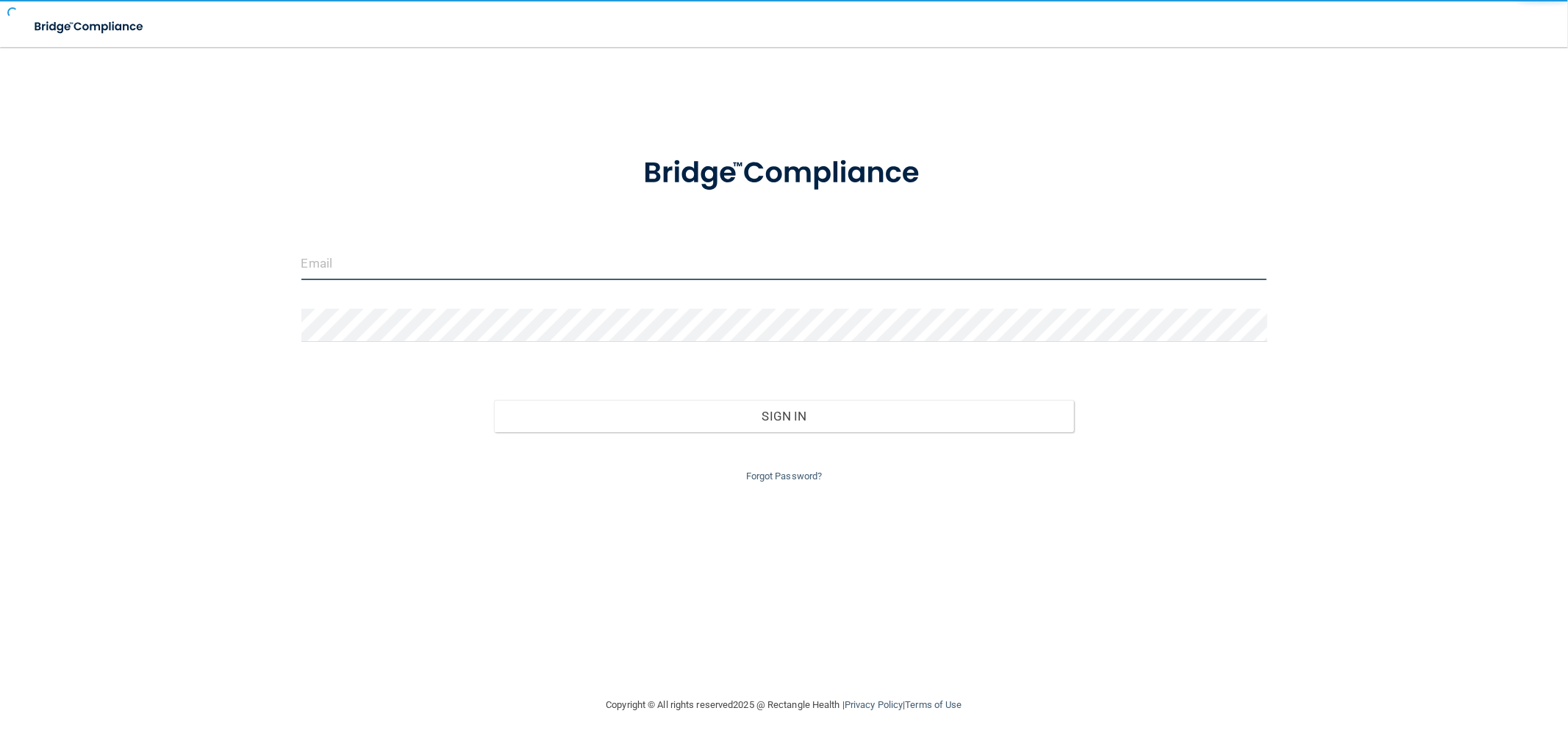
type input "[EMAIL_ADDRESS][DOMAIN_NAME]"
